Goal: Transaction & Acquisition: Purchase product/service

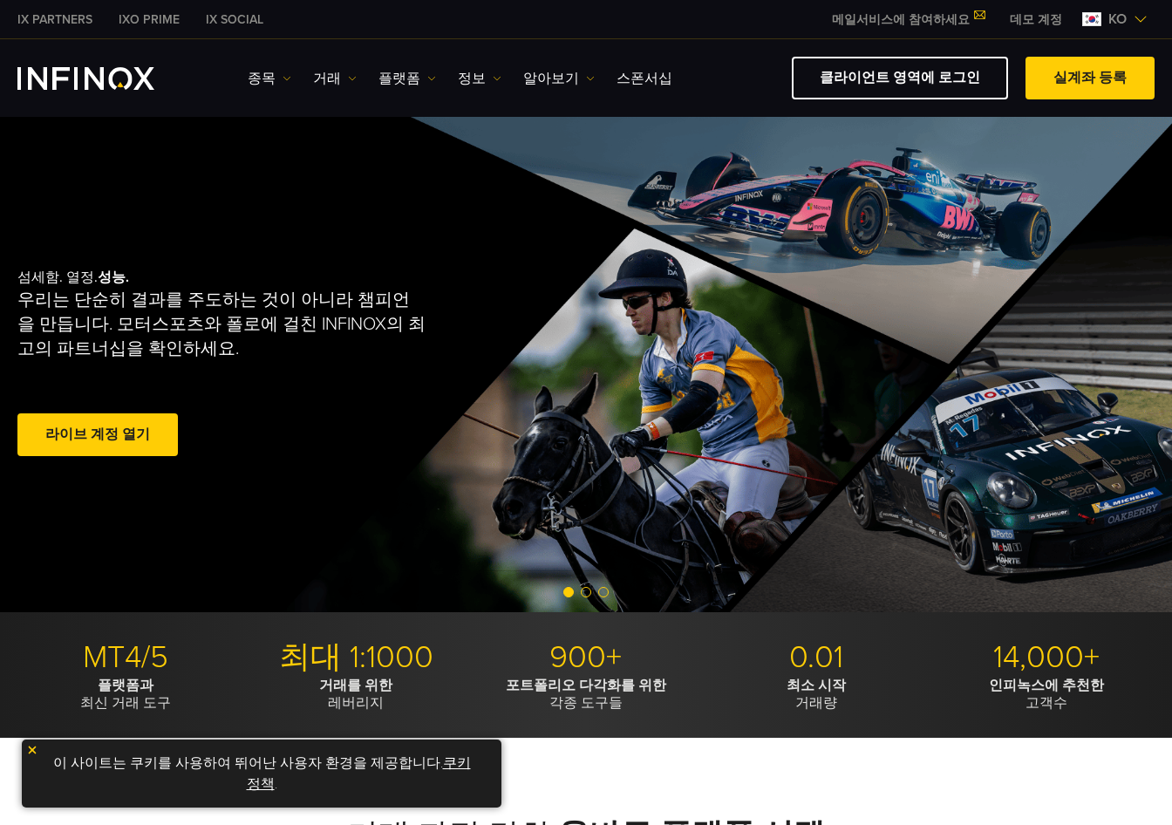
click at [98, 435] on span at bounding box center [98, 435] width 0 height 0
click at [928, 80] on link "클라이언트 영역에 로그인" at bounding box center [900, 78] width 216 height 43
click at [398, 82] on link "플랫폼" at bounding box center [407, 78] width 58 height 21
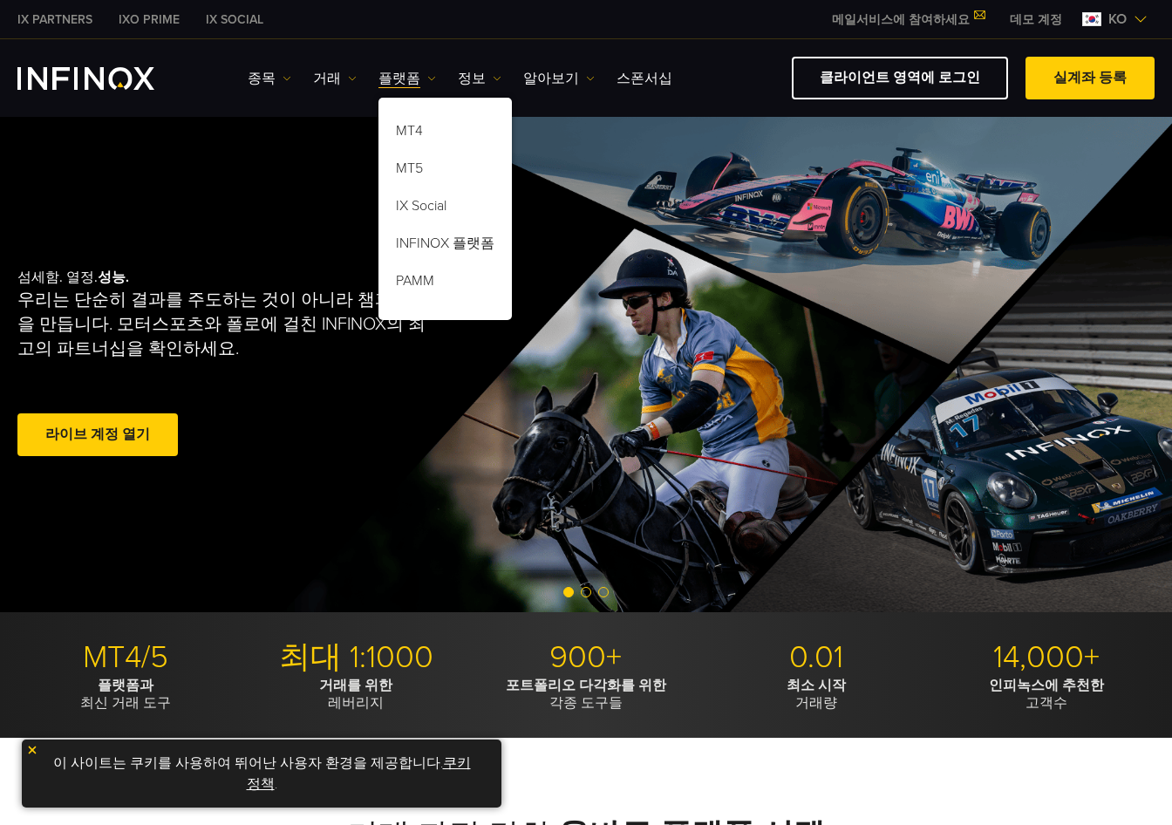
click at [568, 136] on div "섬세함. 열정. 성능. 우리는 단순히 결과를 주도하는 것이 아니라 챔피언을 만듭니다. 모터스포츠와 폴로에 걸친 INFINOX의 최고의 파트너십…" at bounding box center [586, 364] width 1172 height 495
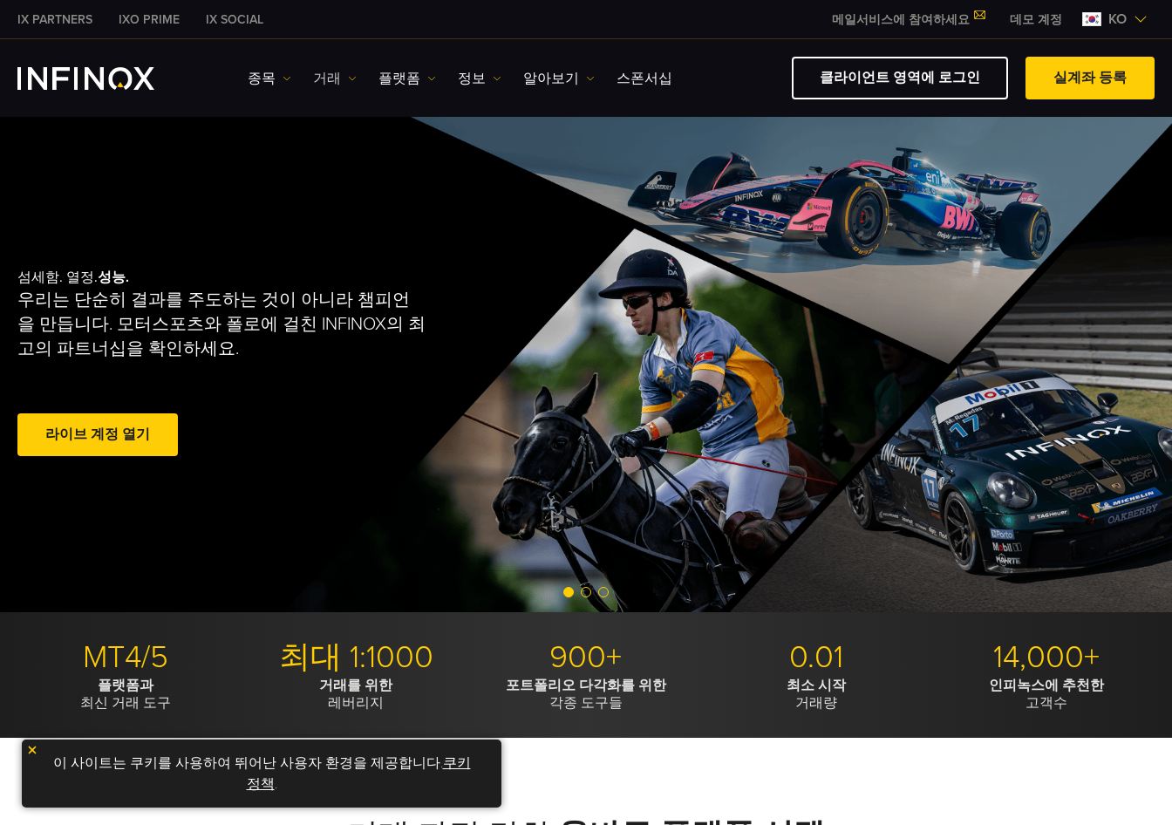
click at [322, 78] on link "거래" at bounding box center [335, 78] width 44 height 21
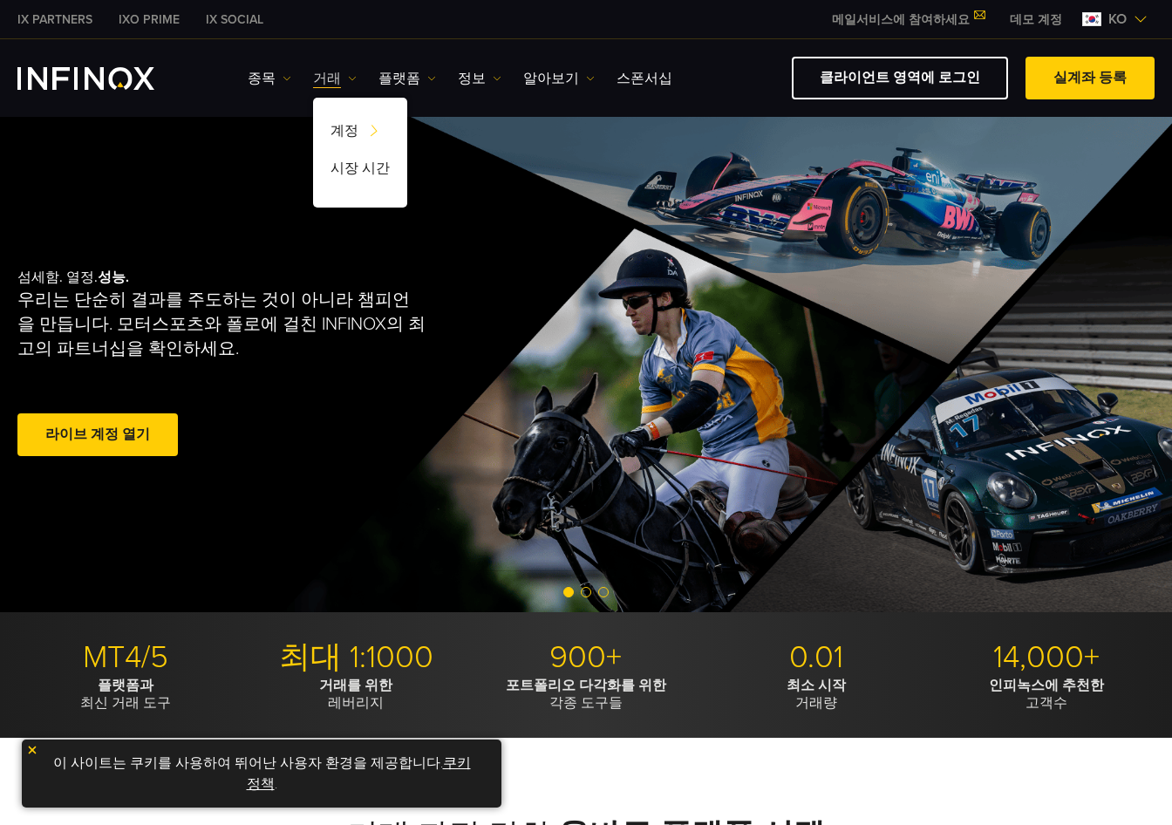
click at [322, 78] on link "거래" at bounding box center [335, 78] width 44 height 21
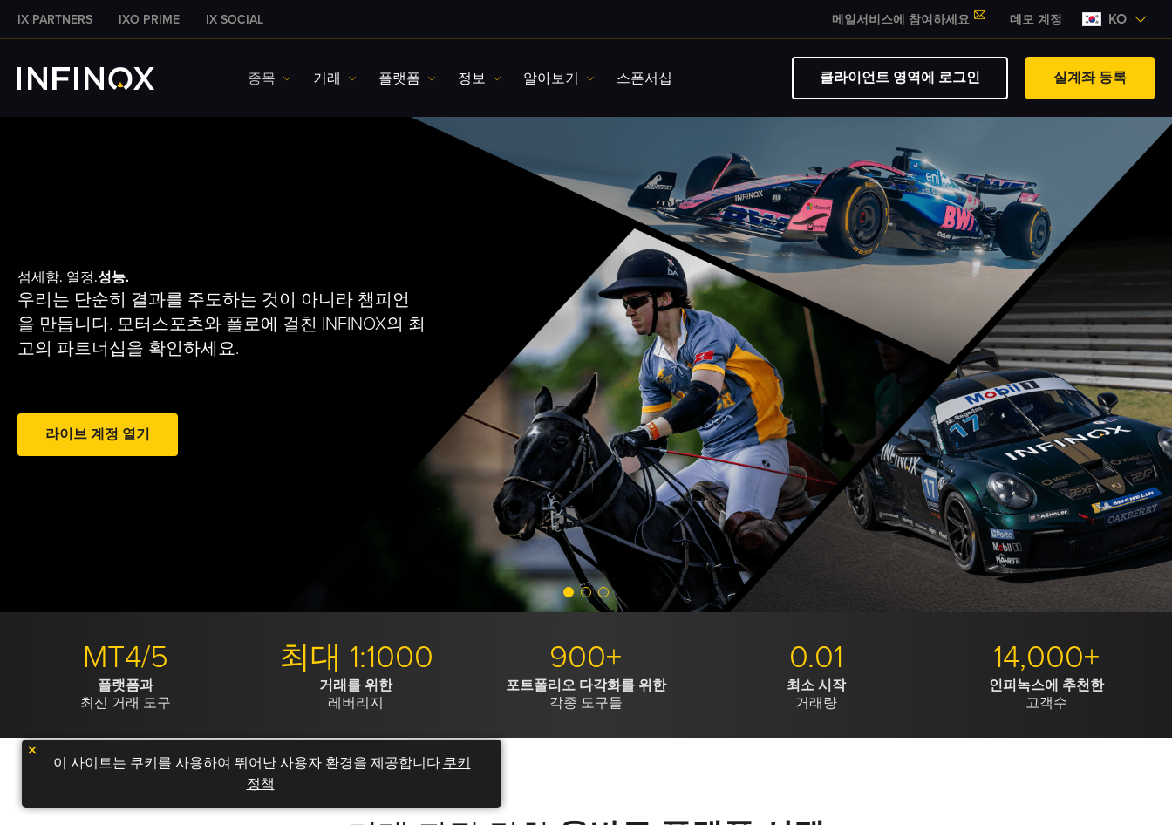
click at [275, 81] on link "종목" at bounding box center [270, 78] width 44 height 21
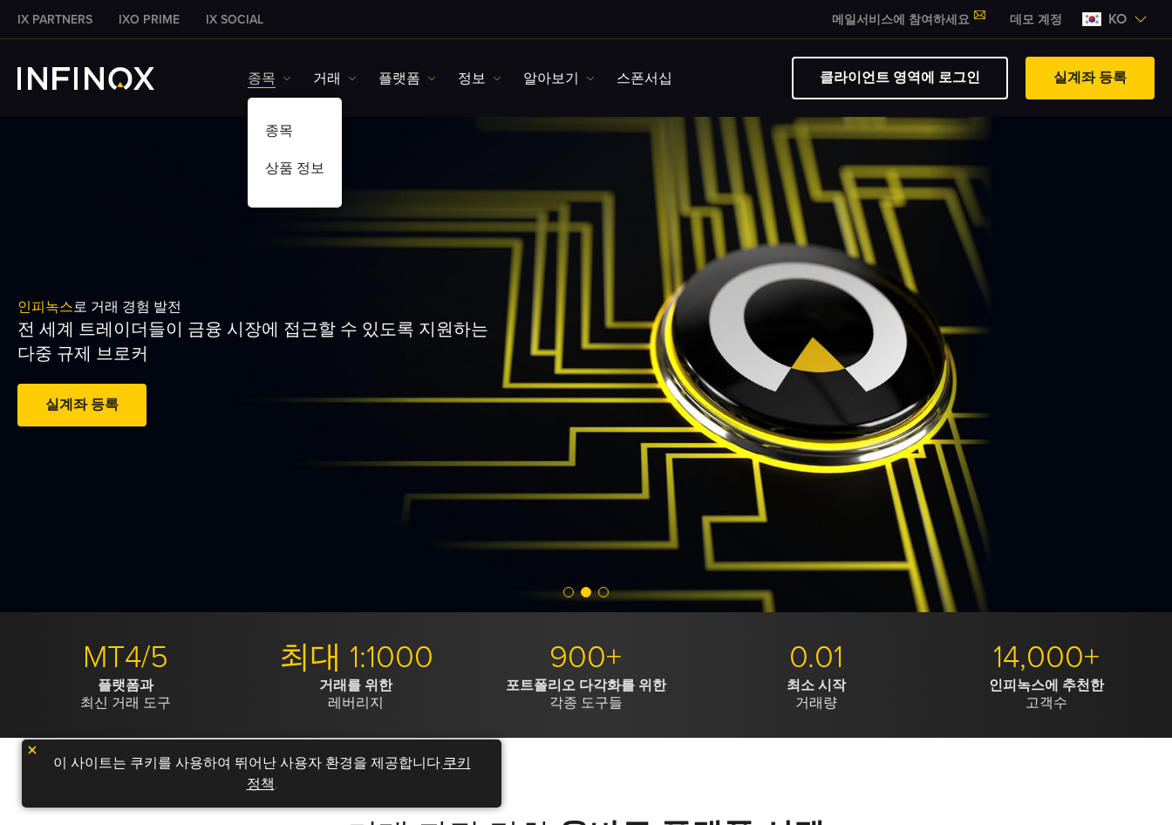
click at [275, 81] on link "종목" at bounding box center [270, 78] width 44 height 21
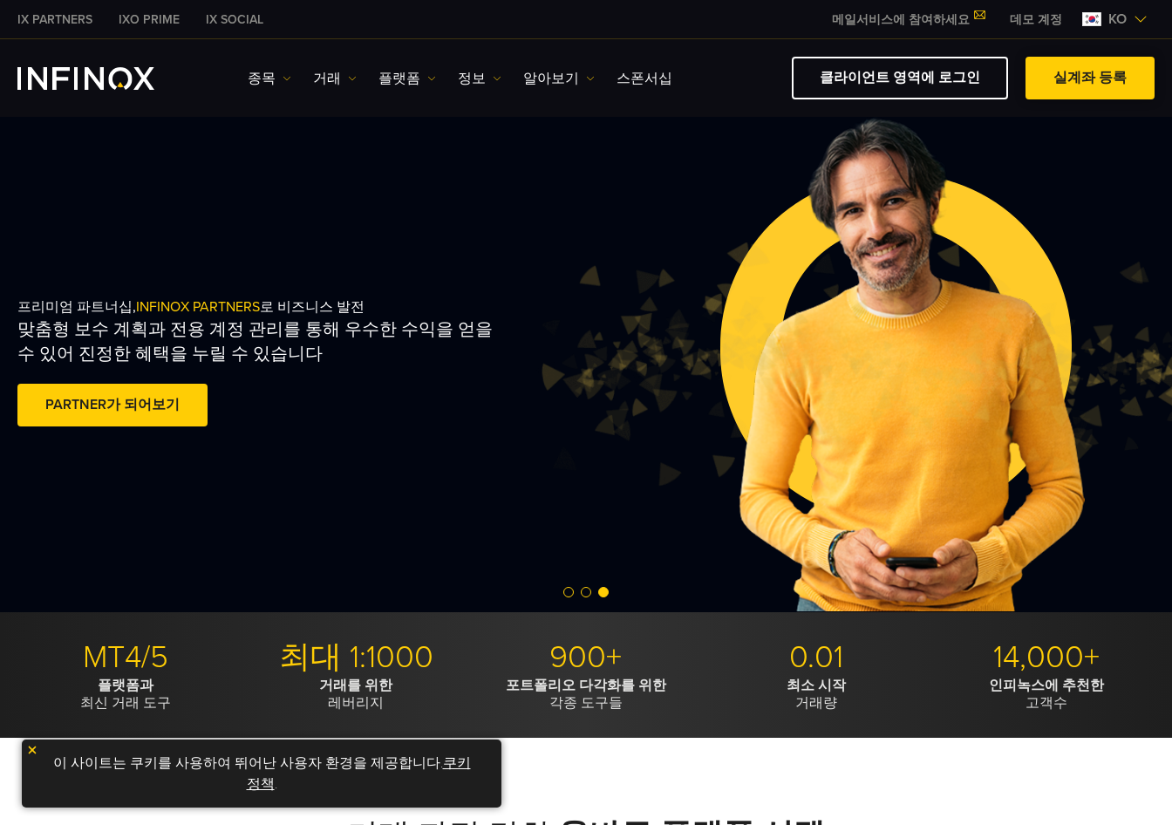
click at [1095, 87] on link "실계좌 등록" at bounding box center [1089, 78] width 129 height 43
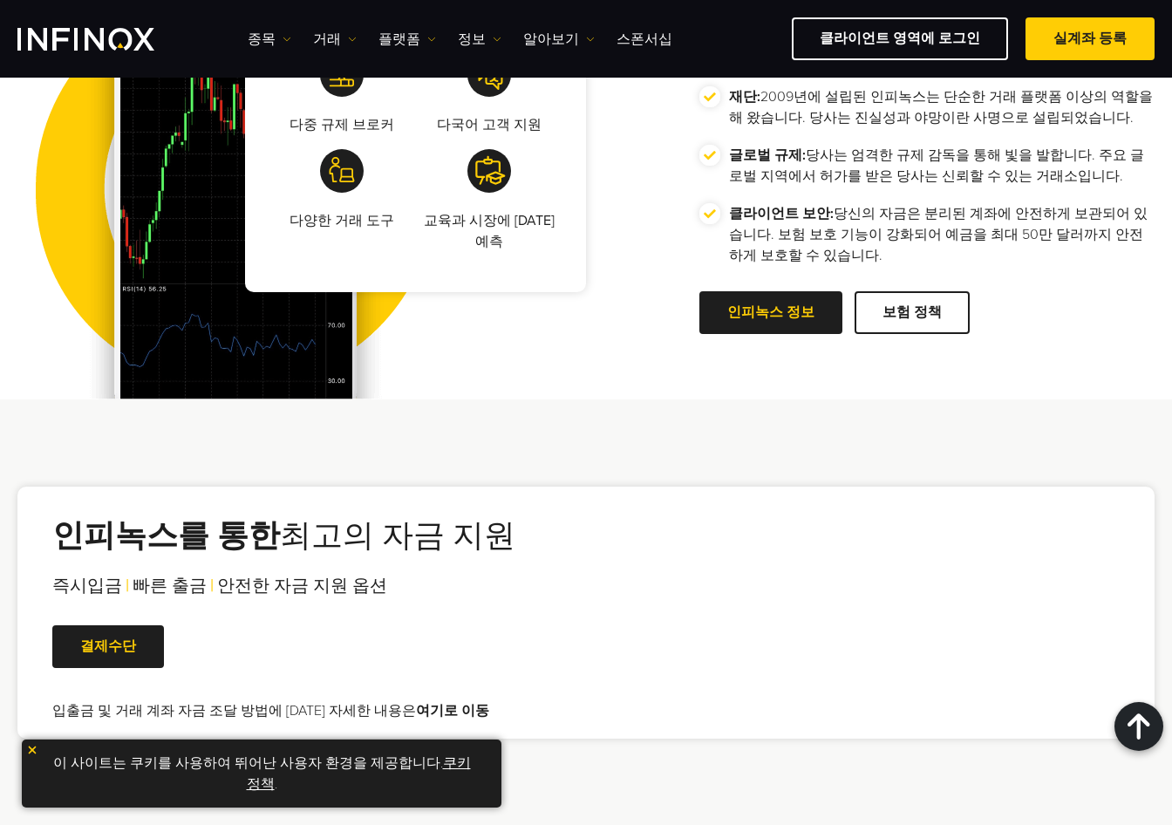
scroll to position [3401, 0]
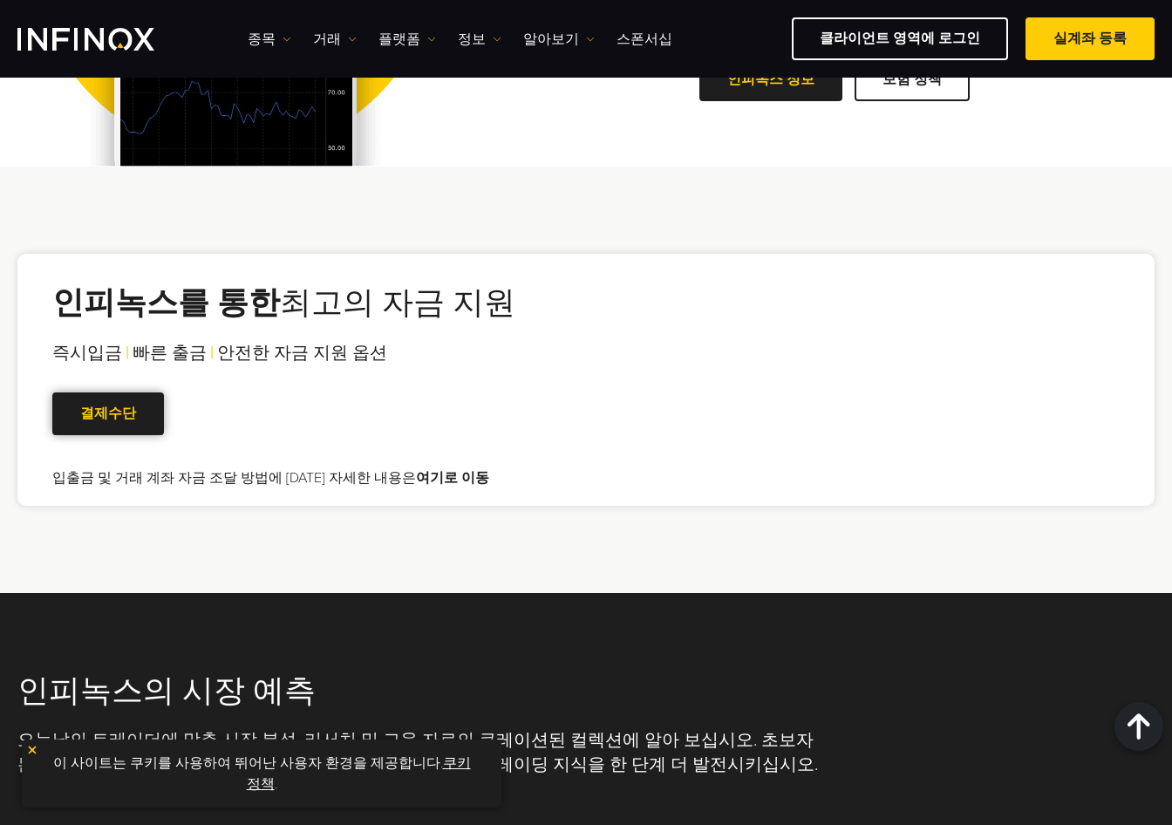
click at [108, 414] on span at bounding box center [108, 414] width 0 height 0
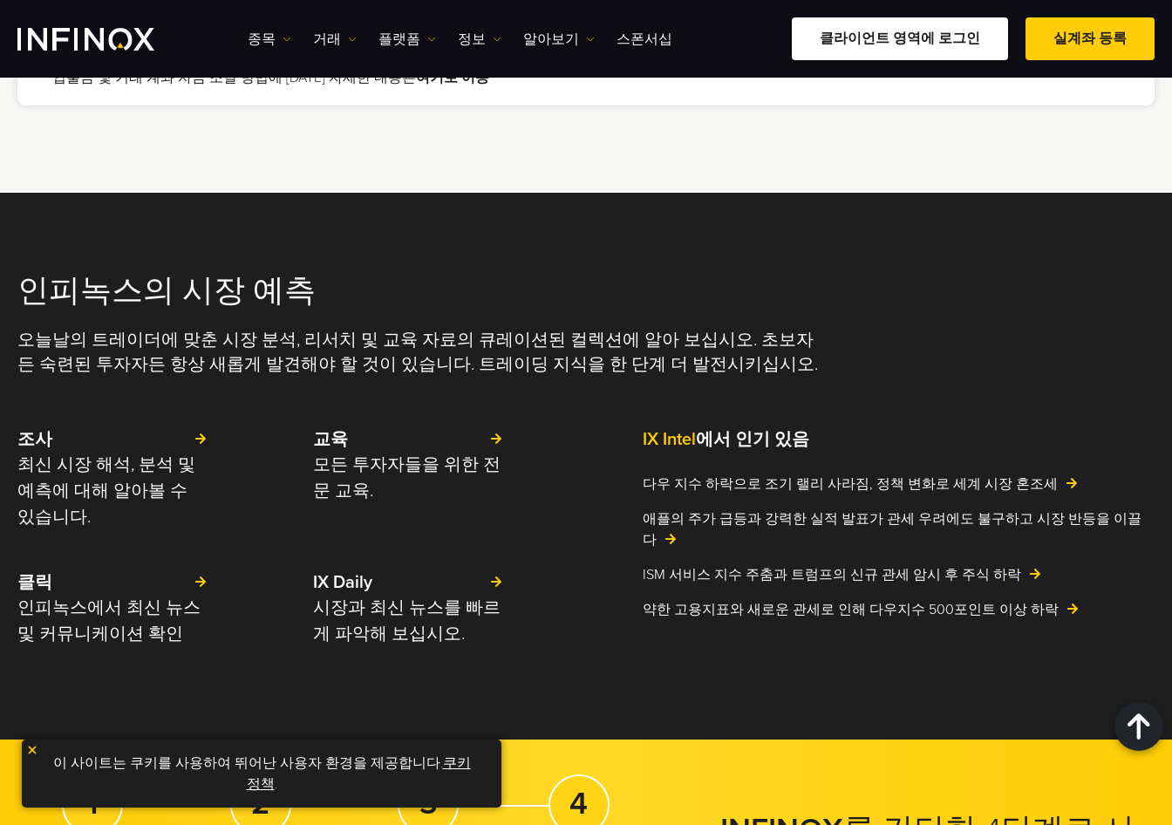
click at [894, 20] on link "클라이언트 영역에 로그인" at bounding box center [900, 38] width 216 height 43
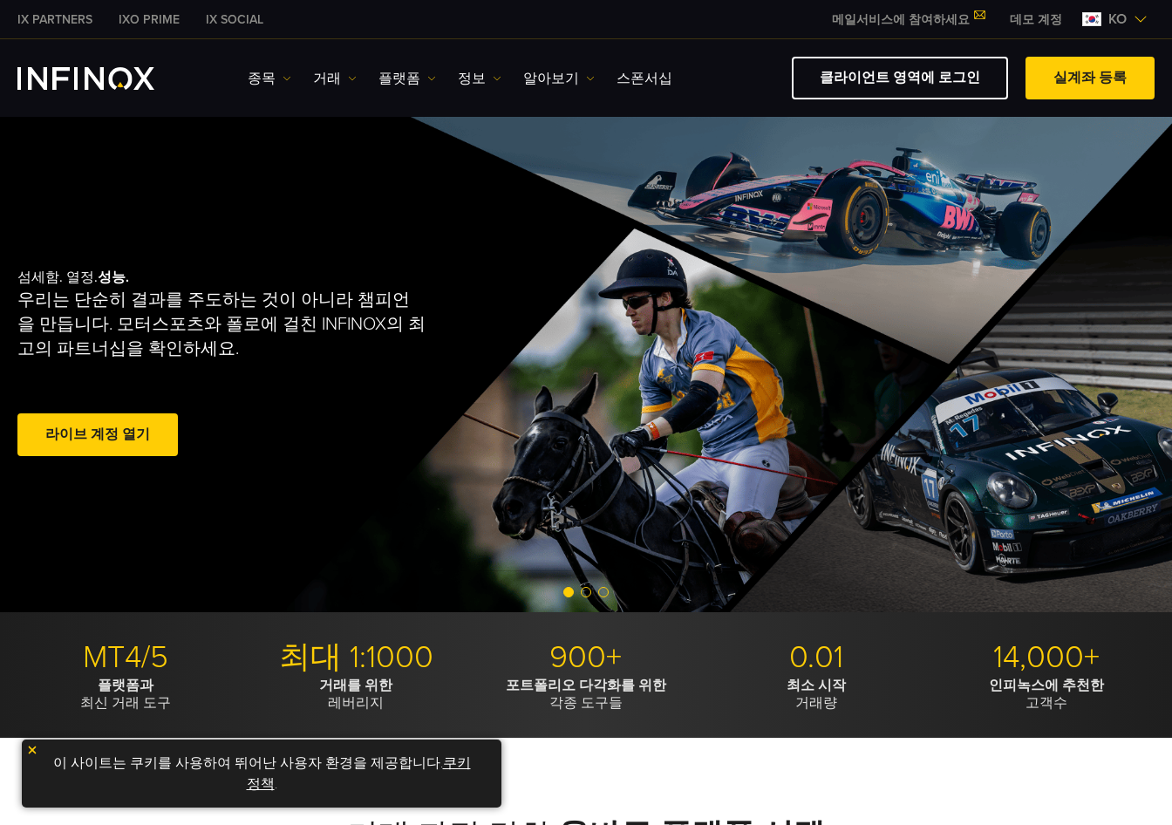
click at [949, 59] on link "클라이언트 영역에 로그인" at bounding box center [900, 78] width 216 height 43
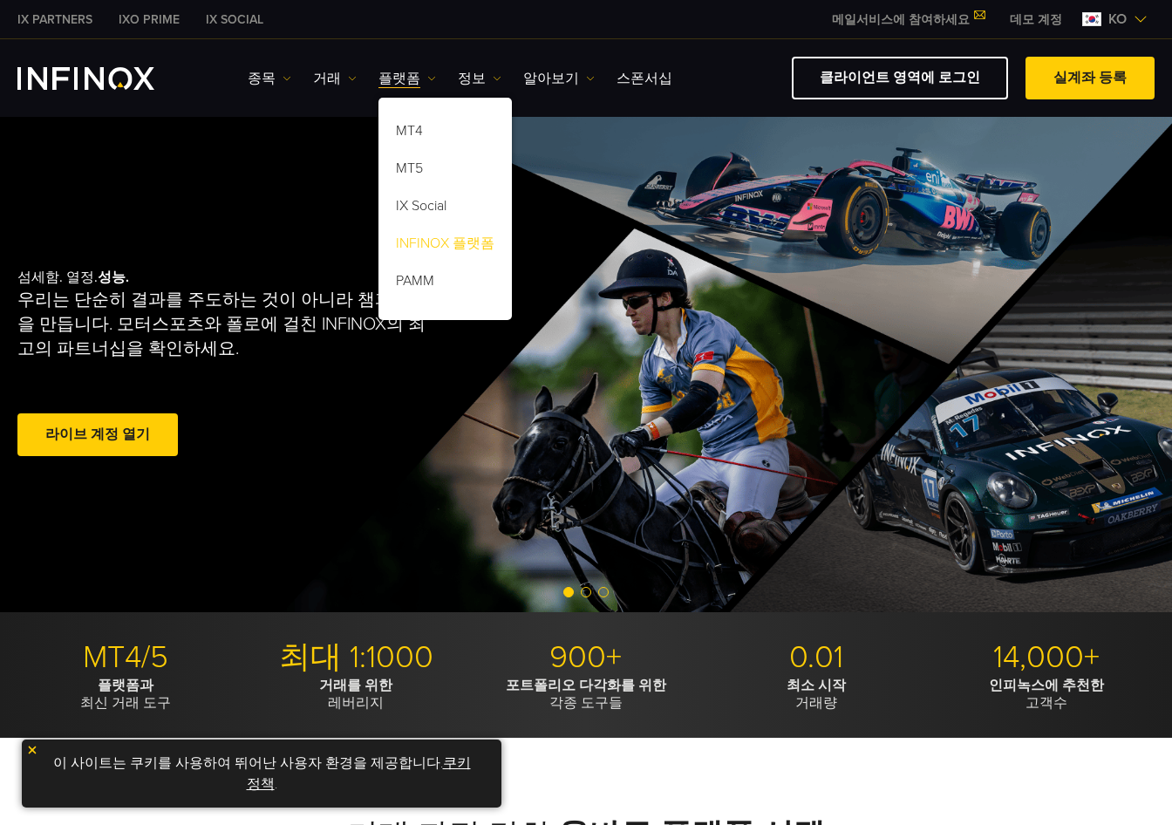
click at [416, 248] on link "INFINOX 플랫폼" at bounding box center [444, 246] width 133 height 37
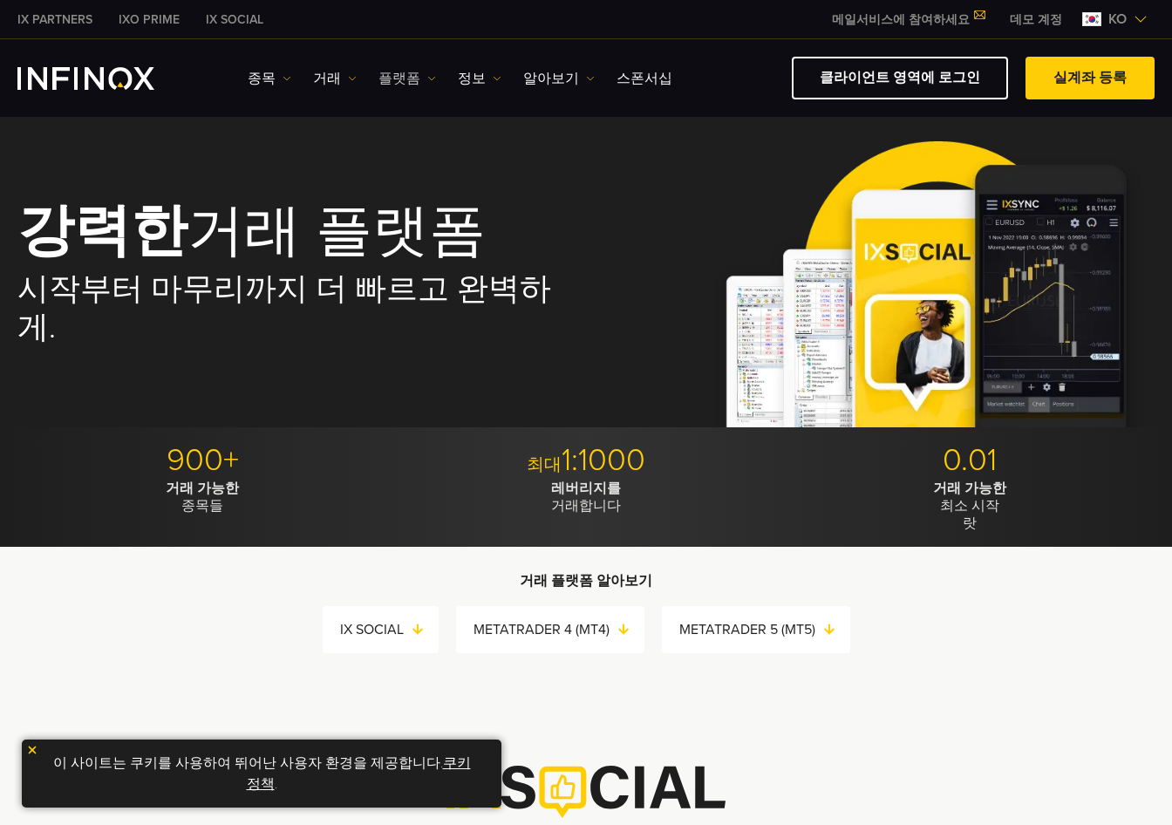
click at [418, 71] on link "플랫폼" at bounding box center [407, 78] width 58 height 21
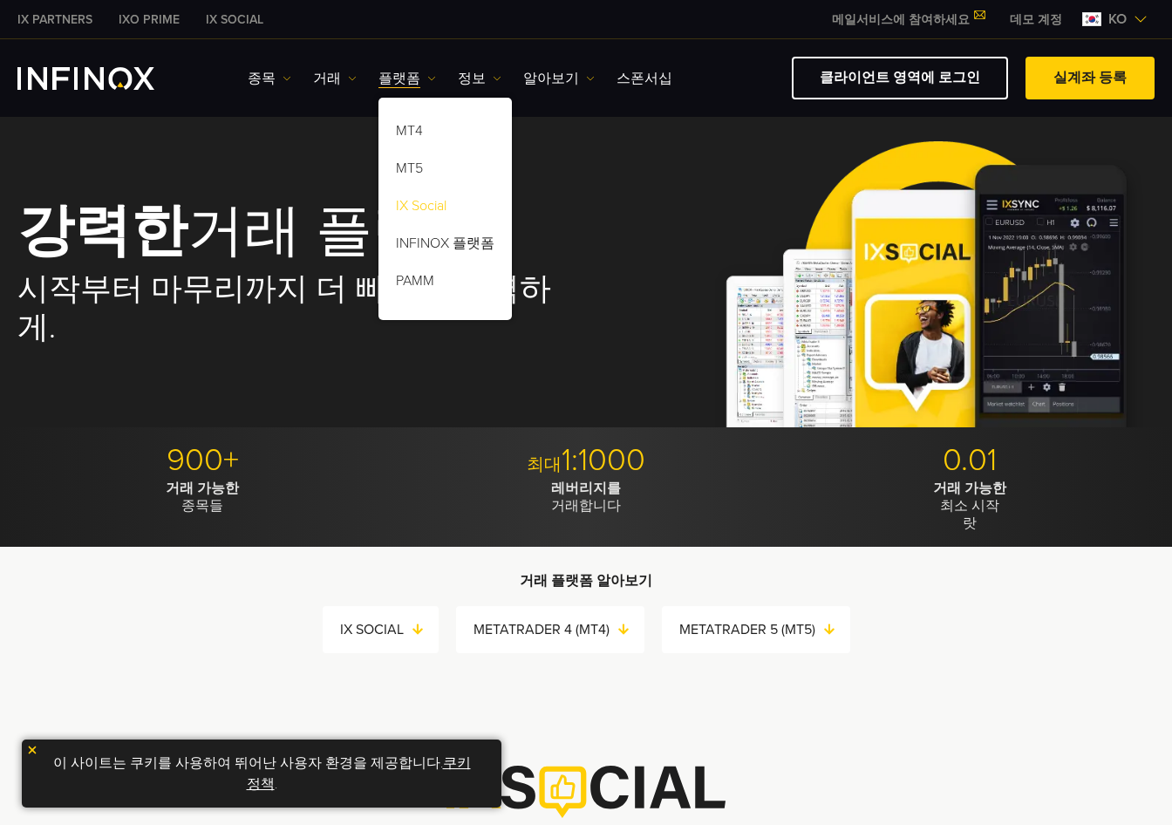
click at [421, 207] on link "IX Social" at bounding box center [444, 208] width 133 height 37
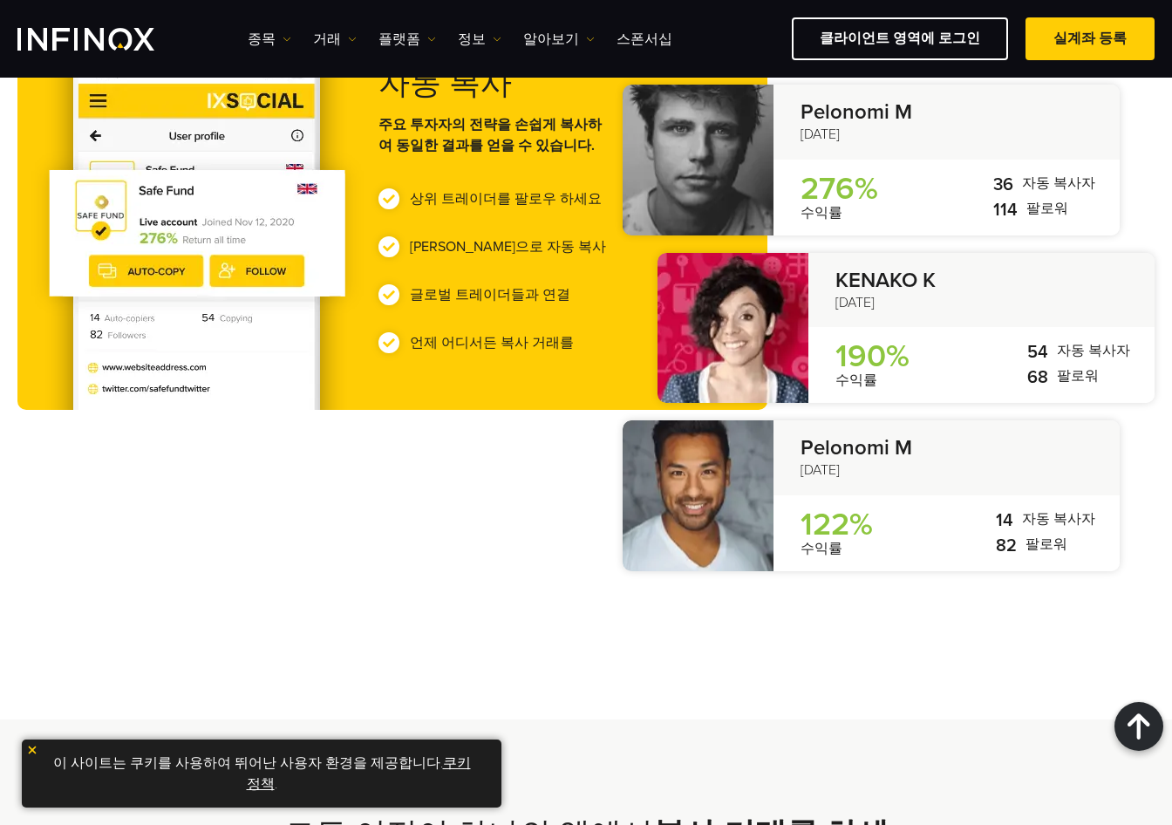
scroll to position [523, 0]
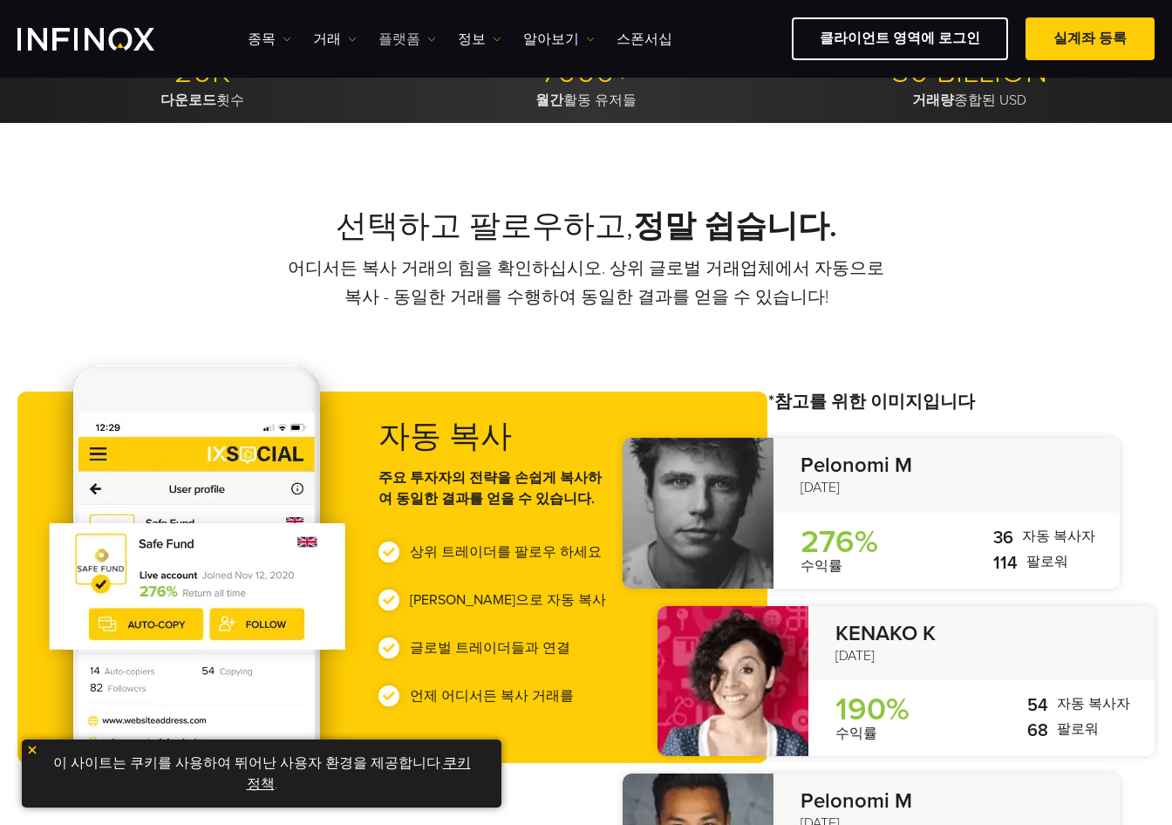
click at [397, 30] on link "플랫폼" at bounding box center [407, 39] width 58 height 21
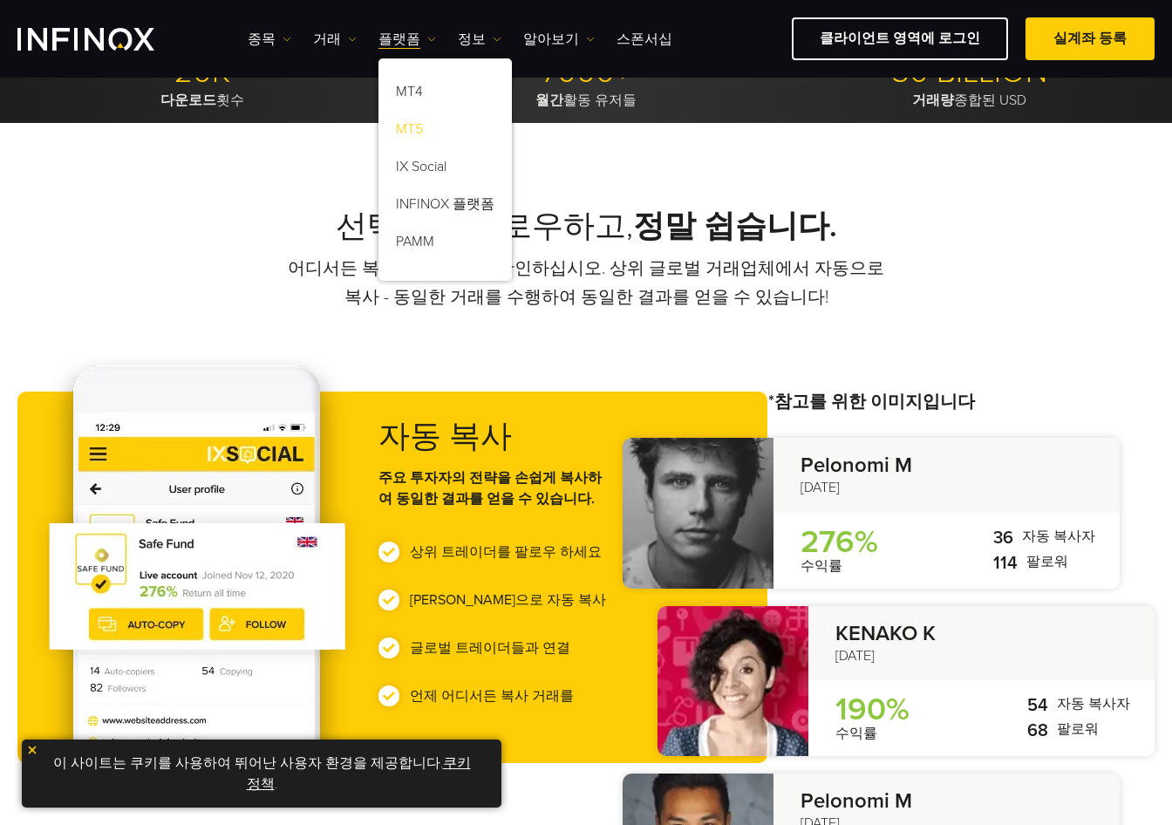
click at [421, 128] on link "MT5" at bounding box center [444, 131] width 133 height 37
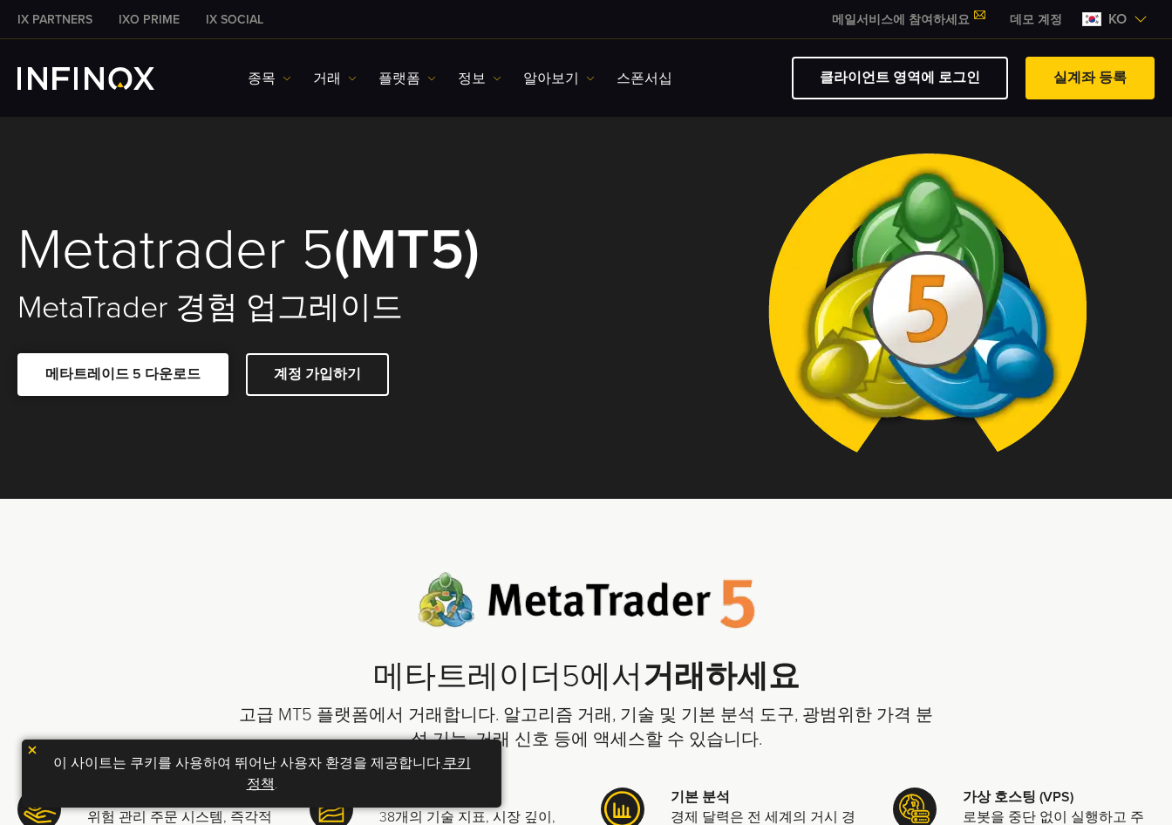
click at [123, 374] on span at bounding box center [123, 374] width 0 height 0
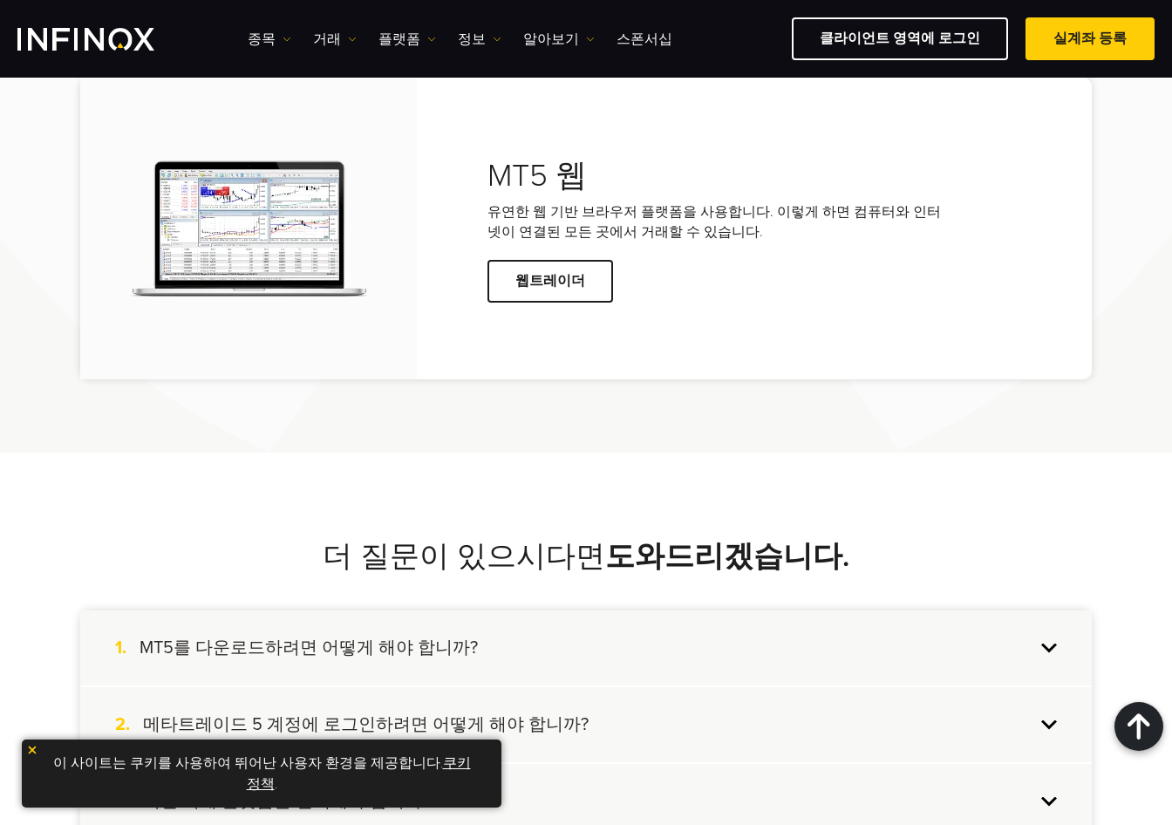
scroll to position [4359, 0]
